Goal: Task Accomplishment & Management: Complete application form

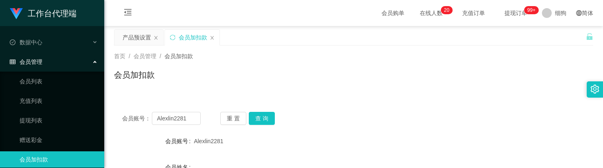
click at [267, 112] on button "查 询" at bounding box center [262, 118] width 26 height 13
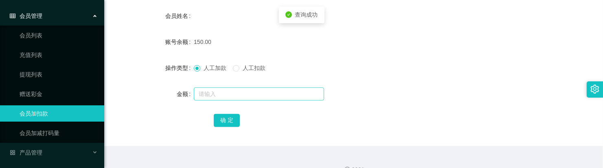
scroll to position [153, 0]
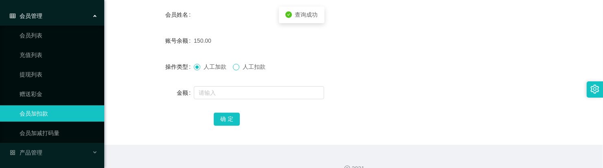
click at [237, 70] on span at bounding box center [236, 67] width 7 height 7
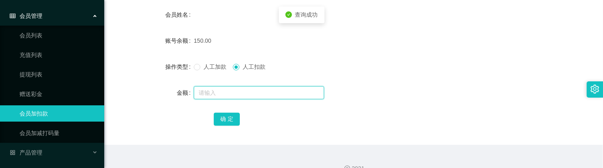
click at [237, 92] on input "text" at bounding box center [259, 92] width 130 height 13
type input "150"
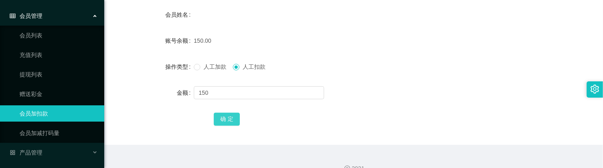
drag, startPoint x: 239, startPoint y: 119, endPoint x: 226, endPoint y: 122, distance: 12.5
click at [239, 119] on button "确 定" at bounding box center [227, 119] width 26 height 13
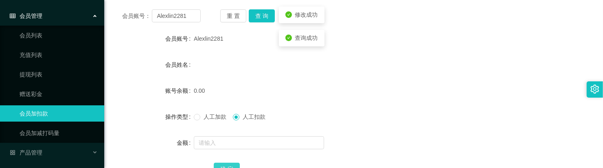
scroll to position [0, 0]
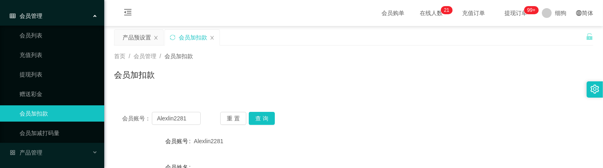
click at [500, 16] on span "提现订单 99+" at bounding box center [515, 13] width 31 height 6
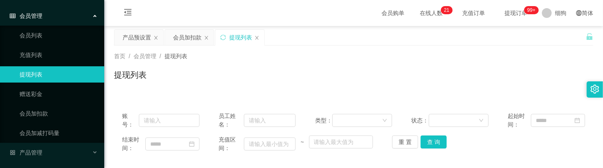
drag, startPoint x: 518, startPoint y: 12, endPoint x: 512, endPoint y: 13, distance: 5.8
click at [512, 13] on span "提现订单 99+" at bounding box center [515, 13] width 31 height 6
click at [259, 37] on icon "图标: close" at bounding box center [256, 37] width 5 height 5
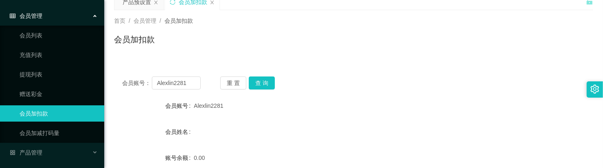
scroll to position [51, 0]
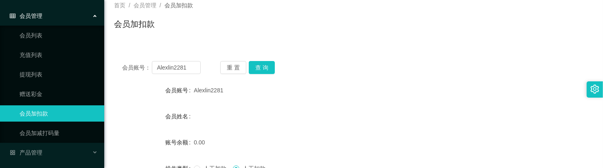
click at [274, 74] on div "会员账号： Alexlin2281 重 置 查 询 会员账号 Alexlin2281 会员姓名 账号余额 0.00 操作类型 人工加款 人工扣款 金额 确 定" at bounding box center [353, 150] width 479 height 194
click at [269, 70] on button "查 询" at bounding box center [262, 67] width 26 height 13
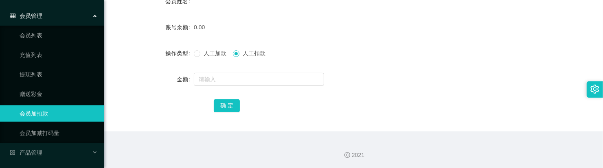
scroll to position [167, 0]
click at [202, 54] on span "人工加款" at bounding box center [214, 52] width 29 height 7
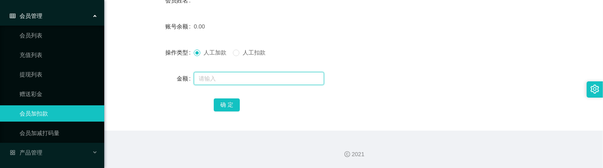
click at [222, 80] on input "text" at bounding box center [259, 78] width 130 height 13
type input "300"
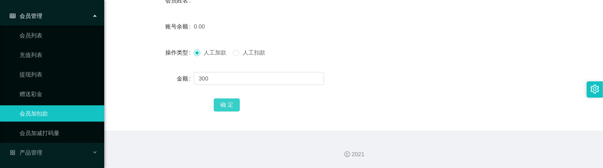
click at [225, 105] on button "确 定" at bounding box center [227, 105] width 26 height 13
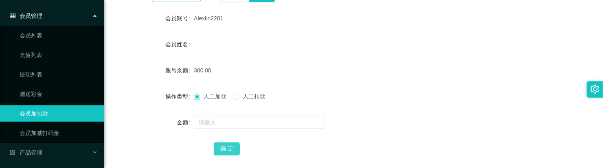
scroll to position [65, 0]
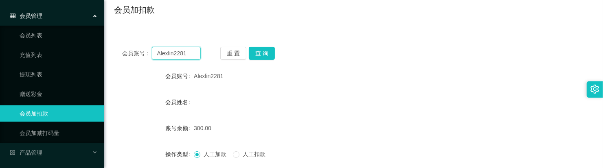
drag, startPoint x: 194, startPoint y: 55, endPoint x: 125, endPoint y: 58, distance: 69.7
click at [53, 39] on section "工作台代理端 数据中心 会员管理 会员列表 充值列表 提现列表 赠送彩金 会员加扣款 会员加减打码量 产品管理 开奖记录 注单管理 产品列表 即时注单 产品预…" at bounding box center [301, 102] width 603 height 335
paste input "fireball888"
type input "fireball888"
click at [264, 57] on button "查 询" at bounding box center [262, 53] width 26 height 13
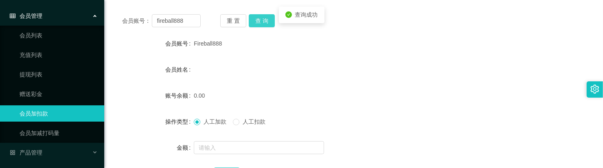
scroll to position [116, 0]
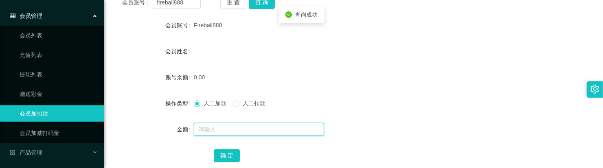
click at [229, 123] on input "text" at bounding box center [259, 129] width 130 height 13
click at [220, 123] on input "text" at bounding box center [259, 129] width 130 height 13
type input "100"
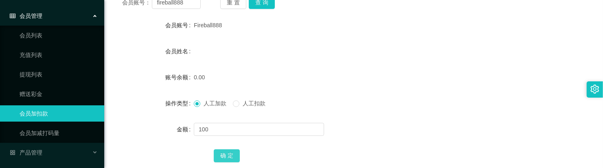
drag, startPoint x: 225, startPoint y: 156, endPoint x: 228, endPoint y: 153, distance: 4.3
click at [225, 156] on button "确 定" at bounding box center [227, 155] width 26 height 13
click at [331, 68] on form "会员账号 Fireball888 会员姓名 账号余额 100.00 操作类型 人工加款 人工扣款 金额 确 定" at bounding box center [353, 90] width 479 height 147
click at [234, 62] on form "会员账号 Fireball888 会员姓名 账号余额 100.00 操作类型 人工加款 人工扣款 金额 确 定" at bounding box center [353, 90] width 479 height 147
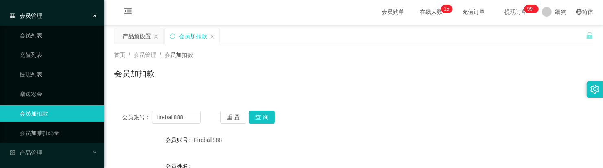
scroll to position [0, 0]
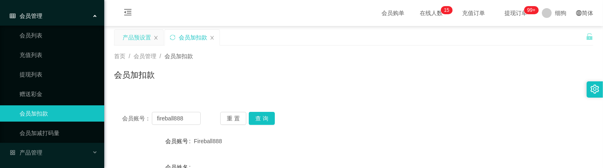
click at [138, 37] on div "产品预设置" at bounding box center [137, 37] width 28 height 15
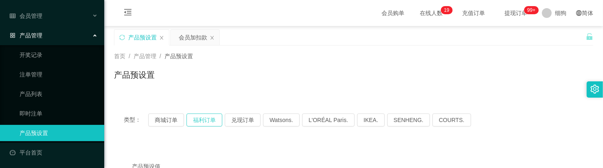
click at [203, 118] on button "福利订单" at bounding box center [204, 120] width 36 height 13
click at [180, 38] on div "会员加扣款" at bounding box center [193, 37] width 28 height 15
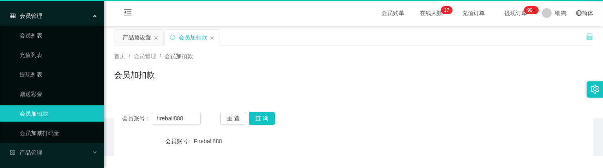
scroll to position [46, 0]
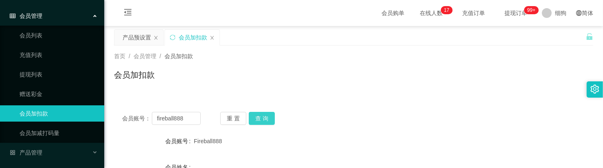
click at [254, 116] on button "查 询" at bounding box center [262, 118] width 26 height 13
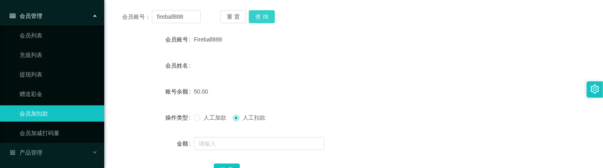
click at [261, 13] on button "查 询" at bounding box center [262, 16] width 26 height 13
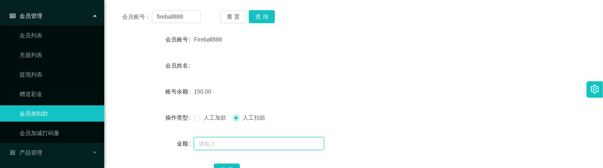
click at [220, 143] on input "text" at bounding box center [259, 143] width 130 height 13
type input "150"
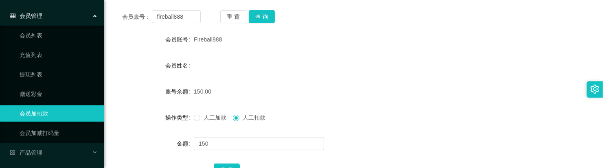
click at [228, 162] on div "确 定" at bounding box center [354, 170] width 280 height 16
click at [229, 162] on div "确 定" at bounding box center [354, 170] width 280 height 16
click at [230, 164] on button "确 定" at bounding box center [227, 170] width 26 height 13
click at [336, 79] on form "会员账号 Fireball888 会员姓名 账号余额 0.00 操作类型 人工加款 人工扣款 金额 确 定" at bounding box center [353, 104] width 479 height 147
drag, startPoint x: 192, startPoint y: 20, endPoint x: 115, endPoint y: 13, distance: 77.3
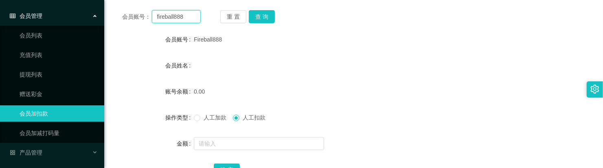
click at [115, 13] on div "会员账号： fireball888 重 置 查 询" at bounding box center [353, 16] width 479 height 13
paste input "Jongyee"
click at [267, 20] on button "查 询" at bounding box center [262, 16] width 26 height 13
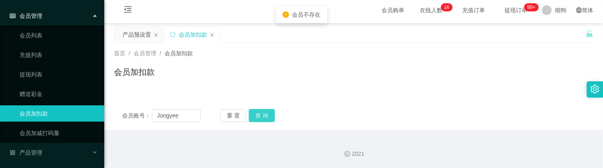
scroll to position [2, 0]
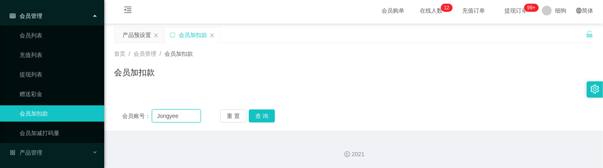
drag, startPoint x: 185, startPoint y: 115, endPoint x: 247, endPoint y: 123, distance: 62.0
click at [142, 108] on div "会员账号： [PERSON_NAME] 重 置 查 询 会员账号 Fireball888 会员姓名 账号余额 0.00 操作类型 人工加款 人工扣款 金额 确…" at bounding box center [353, 115] width 479 height 29
paste input "80662830"
type input "80662830"
click at [274, 117] on button "查 询" at bounding box center [262, 116] width 26 height 13
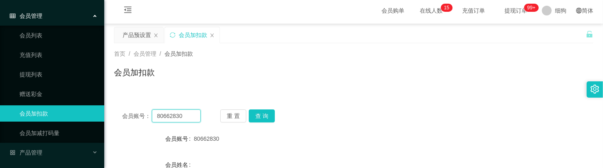
drag, startPoint x: 191, startPoint y: 116, endPoint x: 210, endPoint y: 121, distance: 19.7
click at [113, 110] on main "关闭左侧 关闭右侧 关闭其它 刷新页面 产品预设置 会员加扣款 首页 / 会员管理 / 会员加扣款 / 会员加扣款 会员账号： 80662830 重 置 查 …" at bounding box center [353, 160] width 499 height 272
click at [275, 121] on div "重 置 查 询" at bounding box center [259, 116] width 79 height 13
drag, startPoint x: 273, startPoint y: 121, endPoint x: 278, endPoint y: 118, distance: 5.7
click at [273, 120] on button "查 询" at bounding box center [262, 116] width 26 height 13
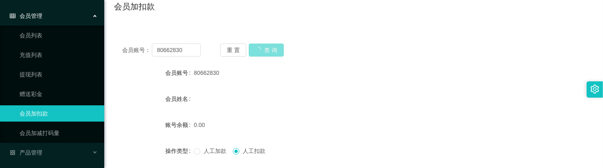
scroll to position [155, 0]
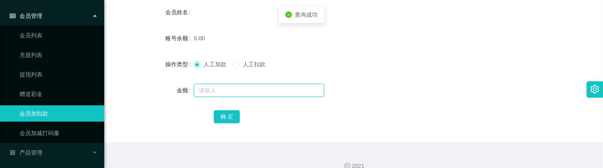
click at [227, 88] on input "text" at bounding box center [259, 90] width 130 height 13
type input "100"
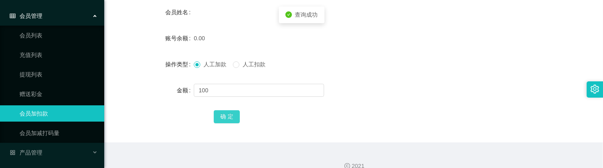
click at [222, 114] on button "确 定" at bounding box center [227, 116] width 26 height 13
click at [373, 70] on div "人工加款 人工扣款" at bounding box center [334, 64] width 280 height 16
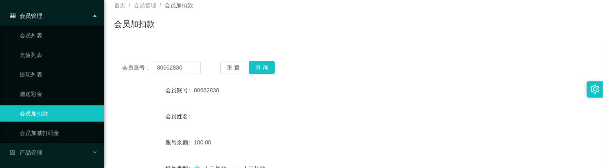
scroll to position [102, 0]
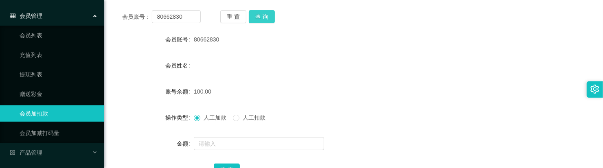
click at [267, 19] on button "查 询" at bounding box center [262, 16] width 26 height 13
click at [260, 74] on form "会员账号 80662830 会员姓名 账号余额 100.00 操作类型 人工加款 人工扣款 金额 确 定" at bounding box center [353, 104] width 479 height 147
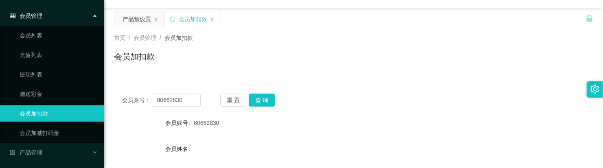
scroll to position [0, 0]
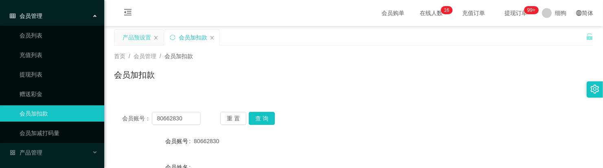
click at [140, 41] on div "产品预设置" at bounding box center [137, 37] width 28 height 15
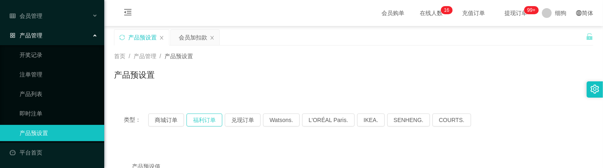
click at [209, 119] on button "福利订单" at bounding box center [204, 120] width 36 height 13
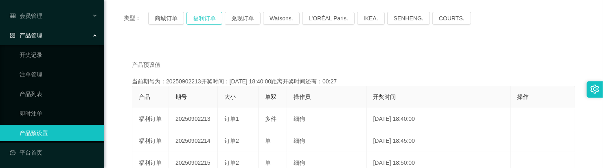
scroll to position [153, 0]
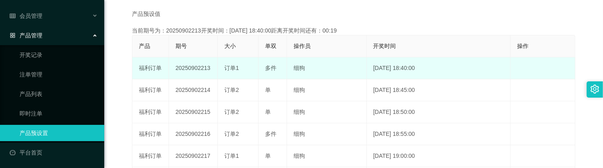
click at [196, 70] on td "20250902213" at bounding box center [193, 68] width 49 height 22
copy td "20250902213"
click at [190, 73] on td "20250902213" at bounding box center [193, 68] width 49 height 22
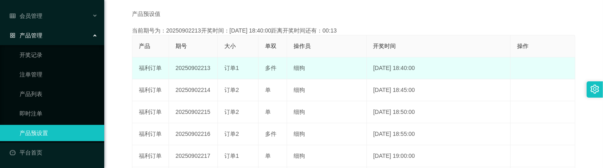
click at [190, 69] on td "20250902213" at bounding box center [193, 68] width 49 height 22
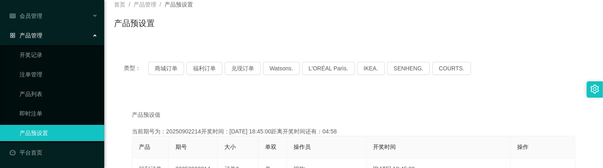
scroll to position [51, 0]
click at [198, 72] on button "福利订单" at bounding box center [204, 69] width 36 height 13
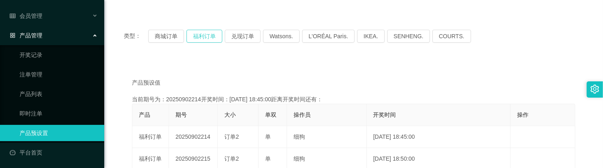
scroll to position [102, 0]
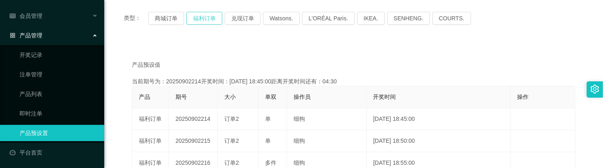
click at [216, 18] on button "福利订单" at bounding box center [204, 18] width 36 height 13
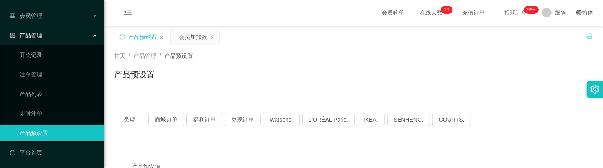
scroll to position [0, 0]
click at [182, 42] on div "会员加扣款" at bounding box center [193, 37] width 28 height 15
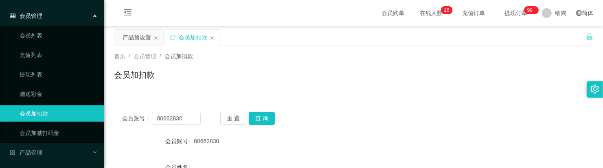
scroll to position [51, 0]
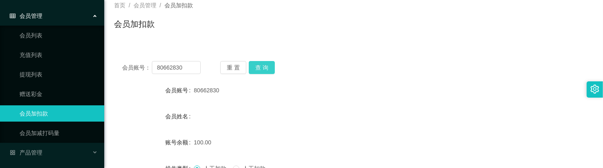
click at [266, 72] on button "查 询" at bounding box center [262, 67] width 26 height 13
click at [261, 67] on button "查 询" at bounding box center [262, 67] width 26 height 13
click at [257, 64] on button "查 询" at bounding box center [262, 67] width 26 height 13
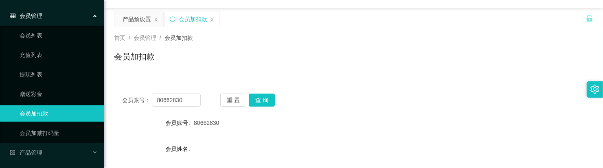
scroll to position [0, 0]
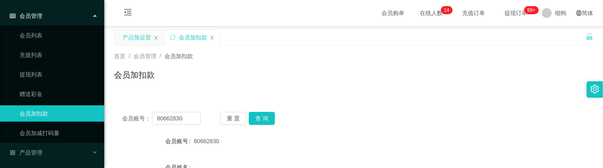
click at [149, 41] on div "产品预设置" at bounding box center [137, 37] width 28 height 15
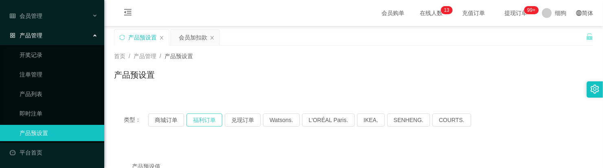
click at [204, 118] on button "福利订单" at bounding box center [204, 120] width 36 height 13
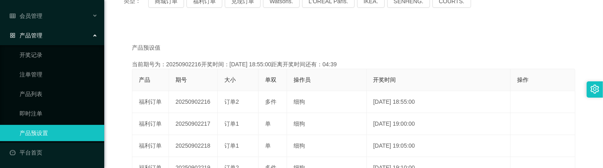
scroll to position [102, 0]
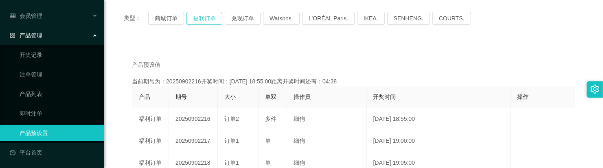
click at [206, 18] on button "福利订单" at bounding box center [204, 18] width 36 height 13
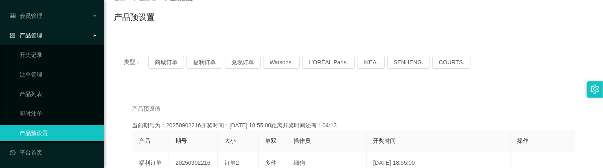
scroll to position [0, 0]
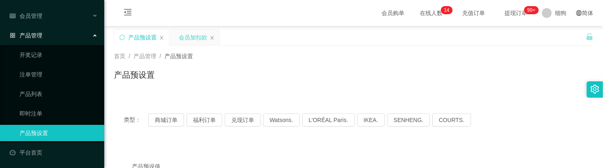
drag, startPoint x: 188, startPoint y: 42, endPoint x: 210, endPoint y: 43, distance: 21.6
click at [188, 42] on div "会员加扣款" at bounding box center [193, 37] width 28 height 15
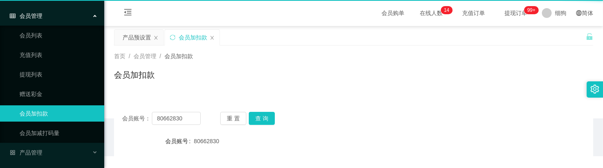
scroll to position [46, 0]
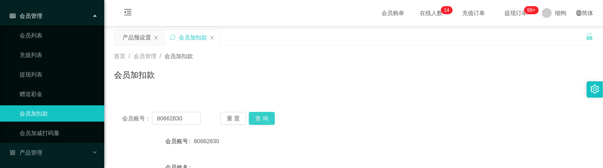
click at [258, 115] on button "查 询" at bounding box center [262, 118] width 26 height 13
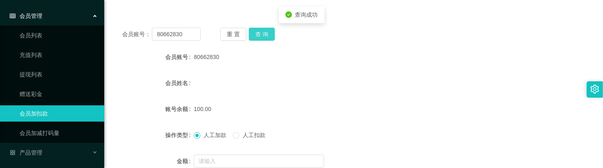
scroll to position [102, 0]
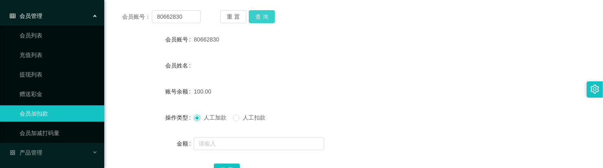
click at [257, 12] on button "查 询" at bounding box center [262, 16] width 26 height 13
click at [268, 17] on button "查 询" at bounding box center [262, 16] width 26 height 13
click at [263, 20] on button "查 询" at bounding box center [262, 16] width 26 height 13
click at [269, 18] on button "查 询" at bounding box center [262, 16] width 26 height 13
click at [275, 22] on div "重 置 查 询" at bounding box center [259, 16] width 79 height 13
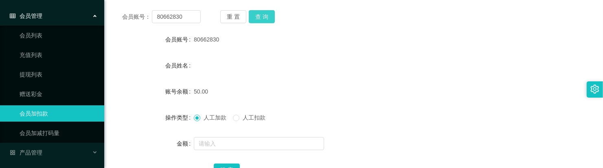
click at [269, 22] on button "查 询" at bounding box center [262, 16] width 26 height 13
click at [259, 17] on button "查 询" at bounding box center [262, 16] width 26 height 13
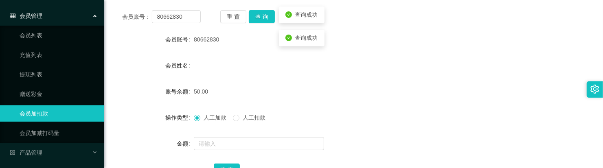
click at [367, 58] on div "会员姓名" at bounding box center [353, 65] width 479 height 16
click at [266, 18] on button "查 询" at bounding box center [262, 16] width 26 height 13
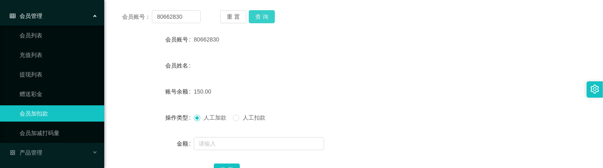
click at [267, 16] on button "查 询" at bounding box center [262, 16] width 26 height 13
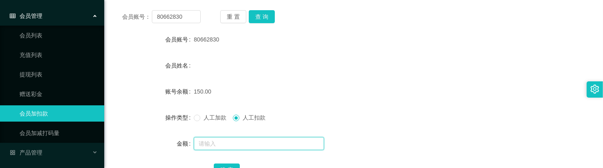
click at [235, 145] on input "text" at bounding box center [259, 143] width 130 height 13
type input "150"
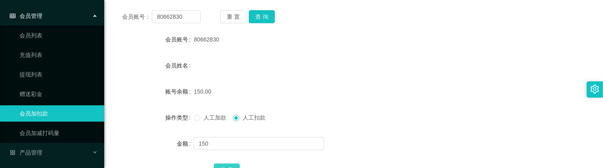
click at [228, 165] on button "确 定" at bounding box center [227, 170] width 26 height 13
drag, startPoint x: 202, startPoint y: 119, endPoint x: 208, endPoint y: 127, distance: 10.4
click at [202, 119] on span "人工加款" at bounding box center [214, 117] width 29 height 7
drag, startPoint x: 194, startPoint y: 15, endPoint x: 121, endPoint y: 15, distance: 72.9
click at [117, 15] on div "会员账号： 80662830 重 置 查 询" at bounding box center [353, 16] width 479 height 13
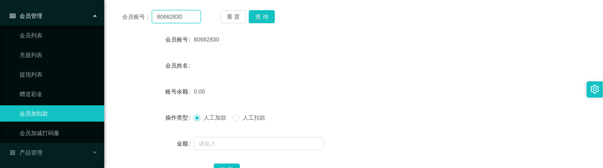
paste input "fireball888"
type input "fireball888"
click at [274, 19] on div "重 置 查 询" at bounding box center [259, 16] width 79 height 13
click at [265, 23] on button "查 询" at bounding box center [262, 16] width 26 height 13
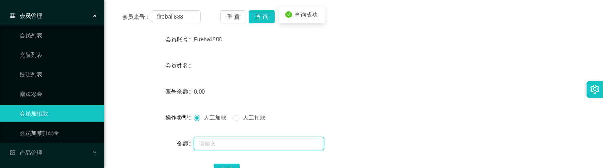
click at [221, 138] on input "text" at bounding box center [259, 143] width 130 height 13
type input "100"
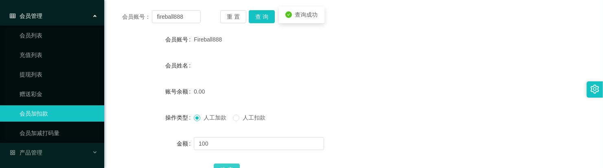
click at [222, 164] on button "确 定" at bounding box center [227, 170] width 26 height 13
click at [267, 22] on button "查 询" at bounding box center [262, 16] width 26 height 13
